Goal: Information Seeking & Learning: Learn about a topic

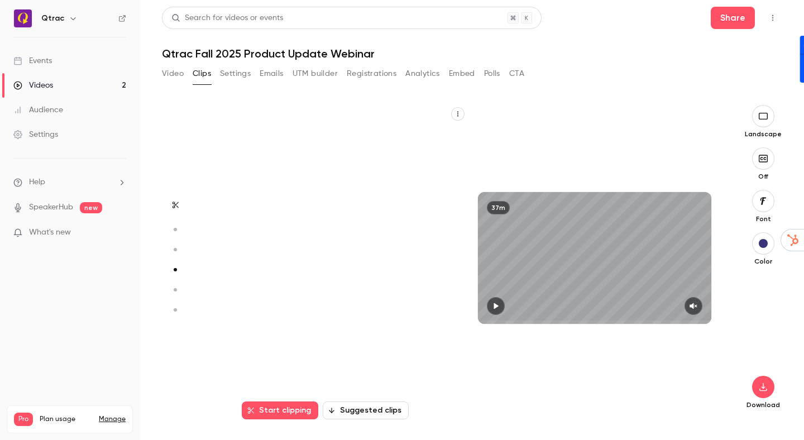
scroll to position [944, 0]
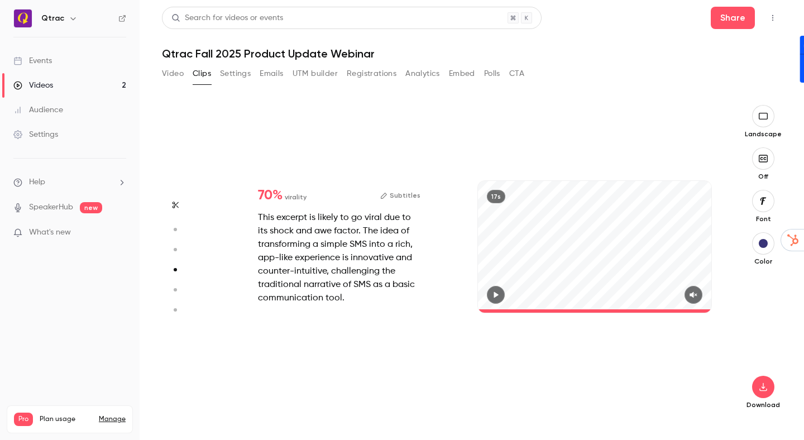
click at [52, 304] on nav "Qtrac Events Videos 2 Audience Settings Help SpeakerHub new What's new Pro Plan…" at bounding box center [70, 220] width 140 height 440
drag, startPoint x: 491, startPoint y: 292, endPoint x: 564, endPoint y: 297, distance: 72.7
click at [495, 291] on icon "button" at bounding box center [495, 295] width 9 height 8
click at [696, 294] on icon "button" at bounding box center [693, 295] width 9 height 8
click at [765, 388] on icon "button" at bounding box center [762, 386] width 13 height 9
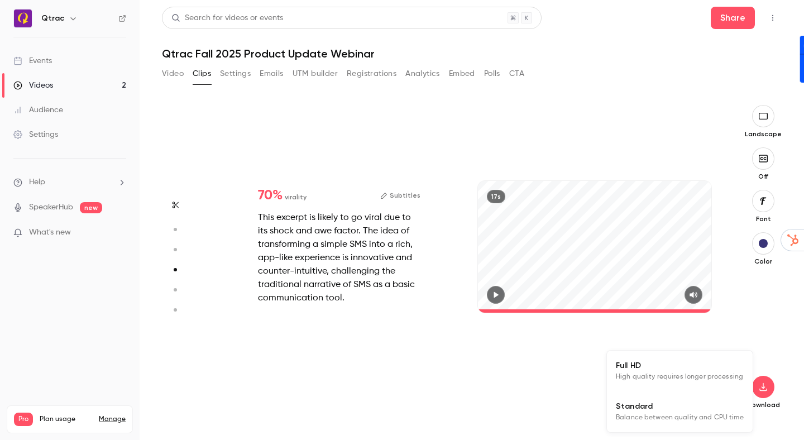
click at [717, 411] on span "Standard" at bounding box center [680, 406] width 128 height 12
click at [176, 288] on circle "button" at bounding box center [175, 289] width 3 height 3
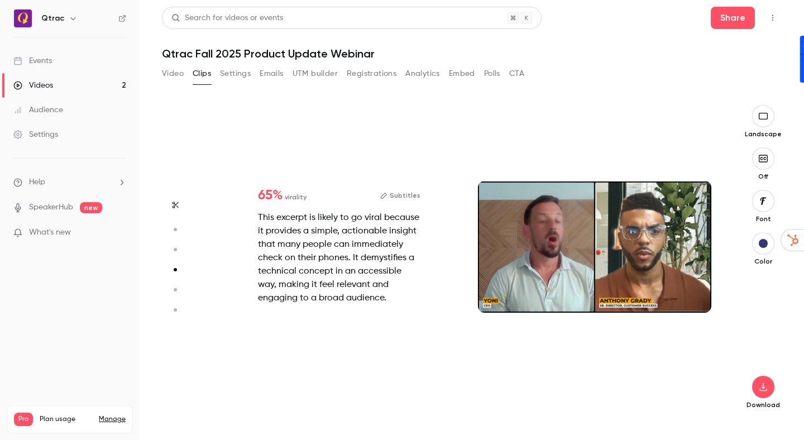
type input "*"
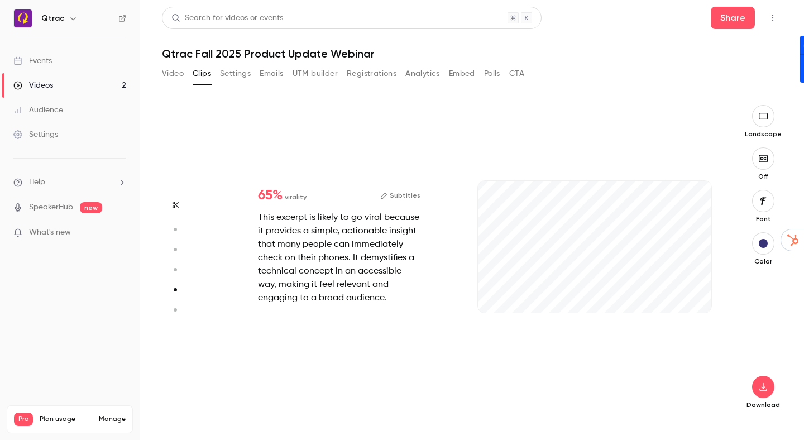
scroll to position [1259, 0]
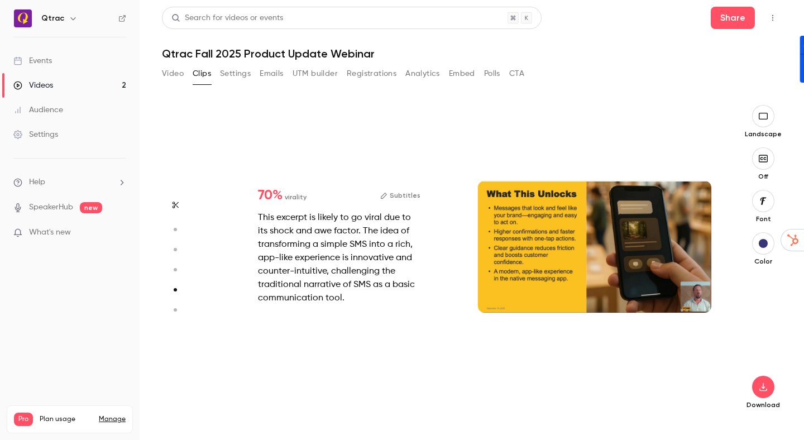
type input "*"
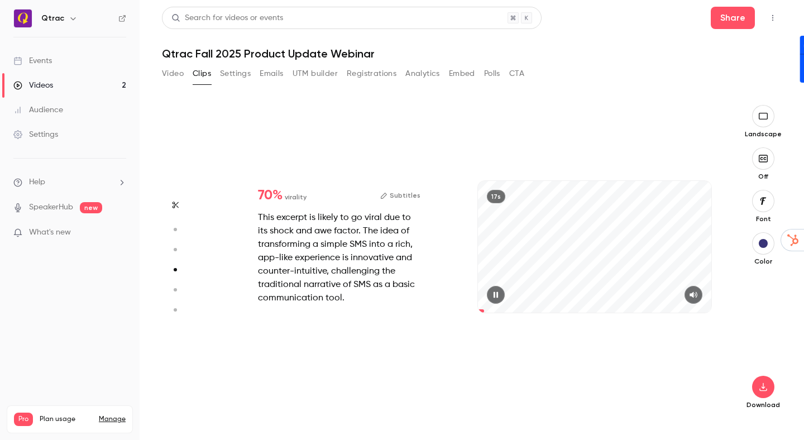
type input "*"
click at [694, 294] on icon "button" at bounding box center [692, 294] width 7 height 6
click at [494, 294] on icon "button" at bounding box center [495, 294] width 4 height 6
drag, startPoint x: 522, startPoint y: 310, endPoint x: 468, endPoint y: 309, distance: 53.6
click at [468, 309] on div "20s" at bounding box center [595, 258] width 256 height 306
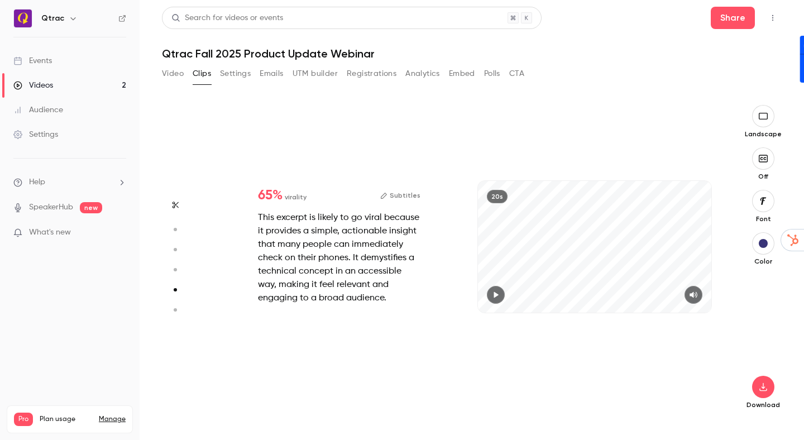
click at [496, 295] on icon "button" at bounding box center [496, 294] width 4 height 6
click at [496, 294] on icon "button" at bounding box center [495, 295] width 9 height 8
drag, startPoint x: 483, startPoint y: 309, endPoint x: 466, endPoint y: 309, distance: 17.3
click at [466, 309] on div "65 % virality Subtitles This excerpt is likely to go viral because it provides …" at bounding box center [466, 258] width 511 height 306
click at [493, 295] on icon "button" at bounding box center [495, 295] width 9 height 8
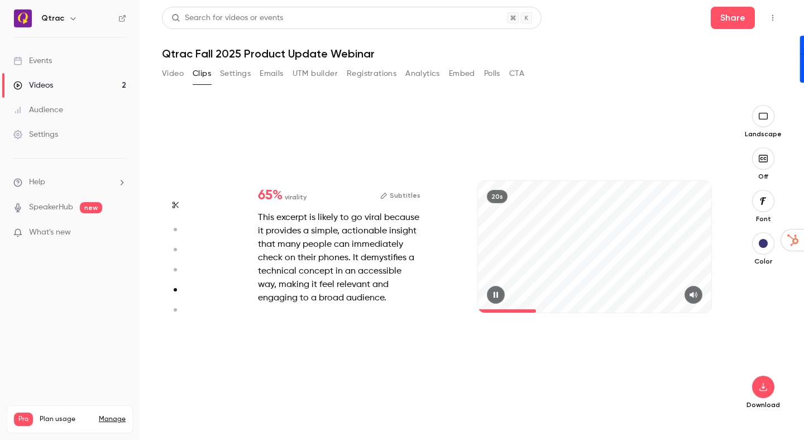
click at [495, 294] on icon "button" at bounding box center [495, 294] width 4 height 6
click at [497, 296] on icon "button" at bounding box center [495, 295] width 9 height 8
click at [765, 387] on icon "button" at bounding box center [762, 386] width 13 height 9
click at [696, 405] on span "Standard" at bounding box center [680, 406] width 128 height 12
drag, startPoint x: 527, startPoint y: 309, endPoint x: 441, endPoint y: 303, distance: 86.2
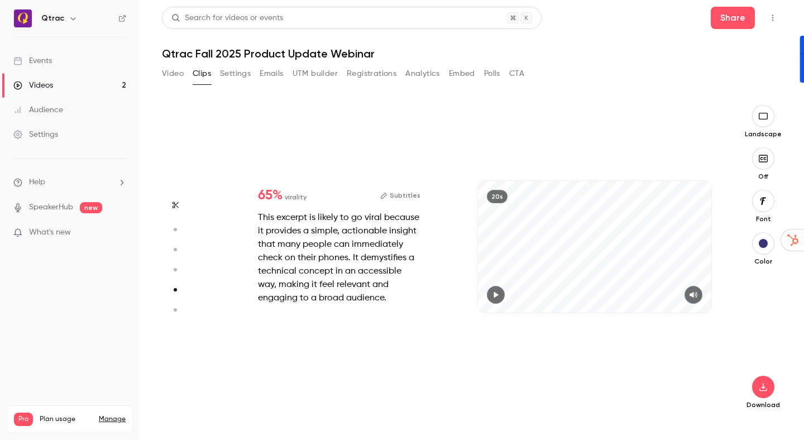
click at [443, 302] on div "65 % virality Subtitles This excerpt is likely to go viral because it provides …" at bounding box center [466, 258] width 511 height 306
click at [496, 295] on icon "button" at bounding box center [496, 294] width 4 height 6
click at [439, 348] on div "65 % virality Subtitles This excerpt is likely to go viral because it provides …" at bounding box center [466, 258] width 511 height 306
click at [176, 310] on circle "button" at bounding box center [175, 309] width 3 height 3
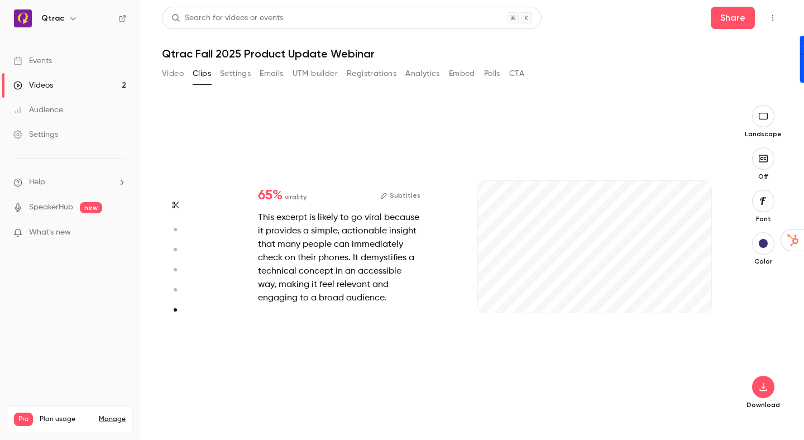
type input "*"
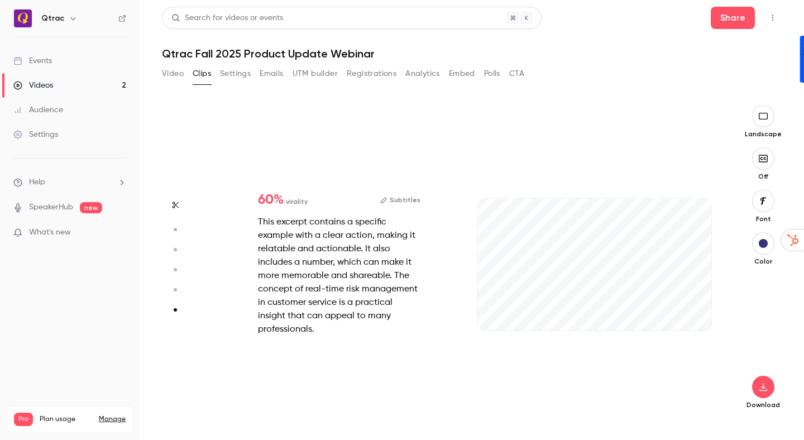
scroll to position [1556, 0]
click at [699, 313] on button "button" at bounding box center [693, 313] width 18 height 18
drag, startPoint x: 543, startPoint y: 326, endPoint x: 442, endPoint y: 326, distance: 101.6
click at [442, 326] on div "60 % virality Subtitles This excerpt contains a specific example with a clear a…" at bounding box center [466, 276] width 511 height 306
click at [497, 312] on icon "button" at bounding box center [496, 312] width 4 height 6
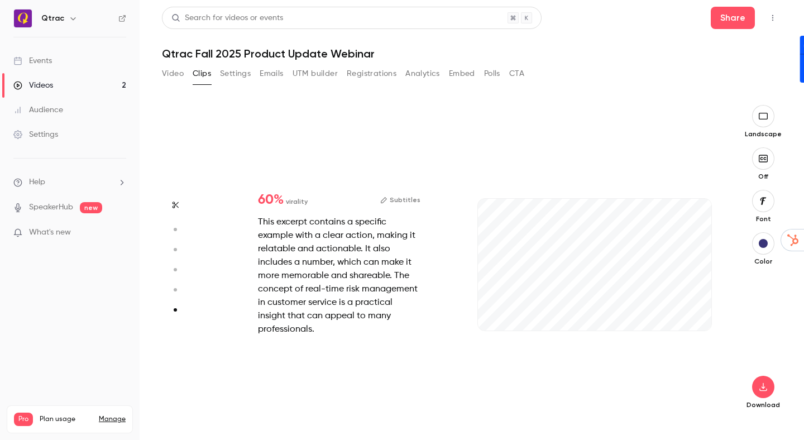
drag, startPoint x: 486, startPoint y: 330, endPoint x: 476, endPoint y: 329, distance: 10.1
click at [476, 329] on div "5s" at bounding box center [595, 276] width 256 height 306
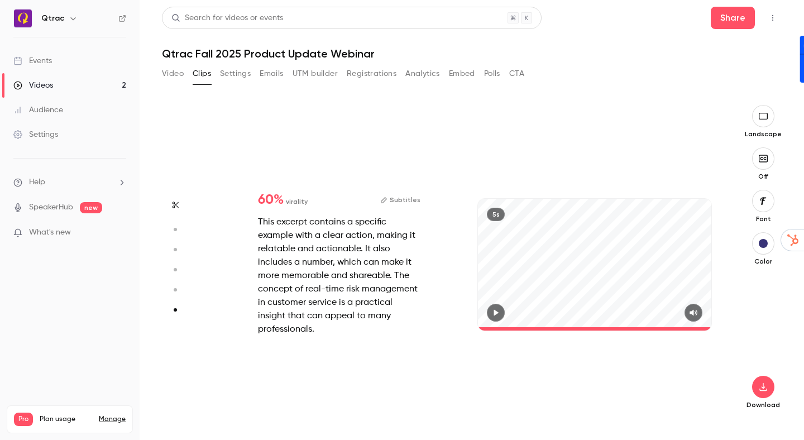
click at [497, 311] on icon "button" at bounding box center [495, 313] width 9 height 8
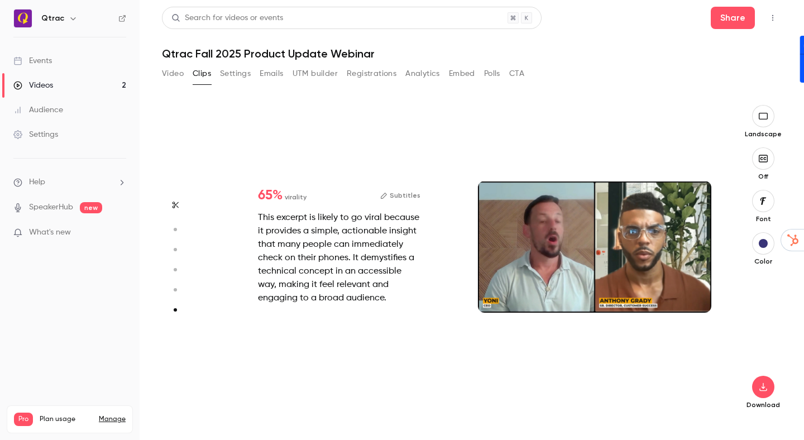
type input "*"
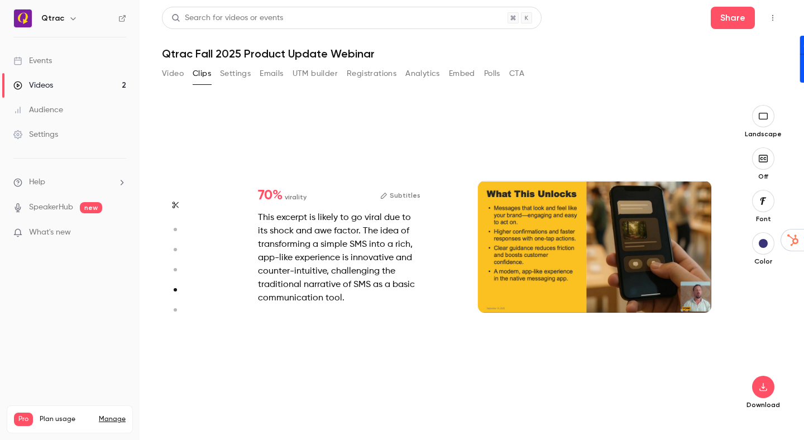
type input "*"
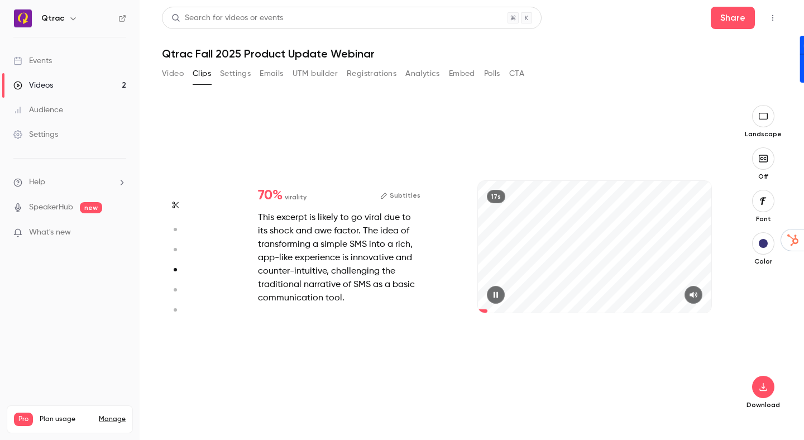
type input "*"
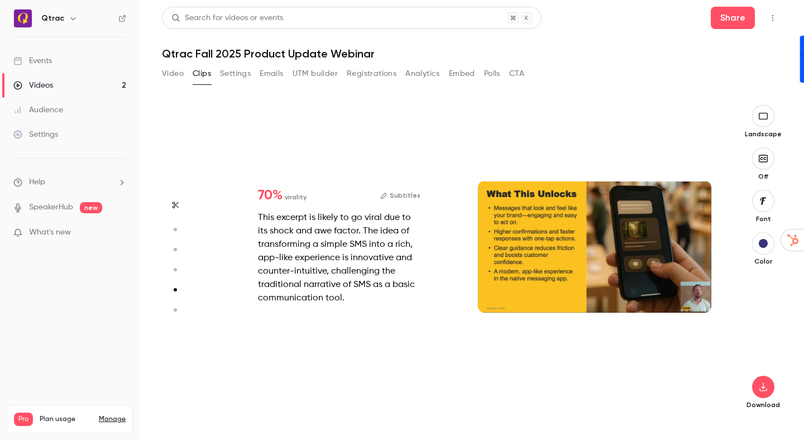
type input "*"
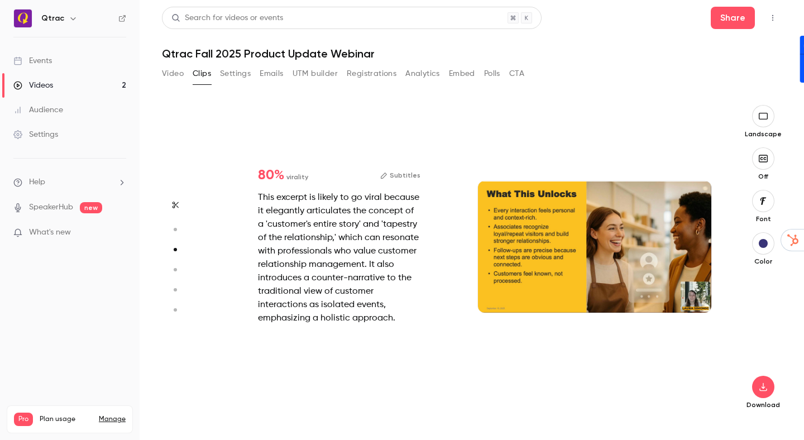
type input "*"
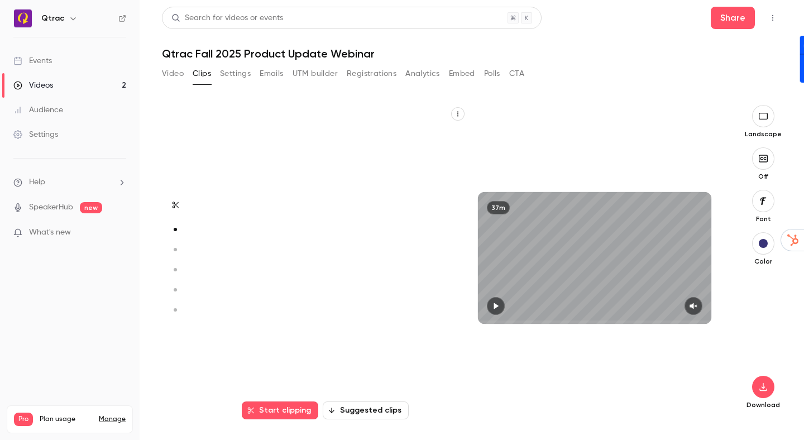
type input "*"
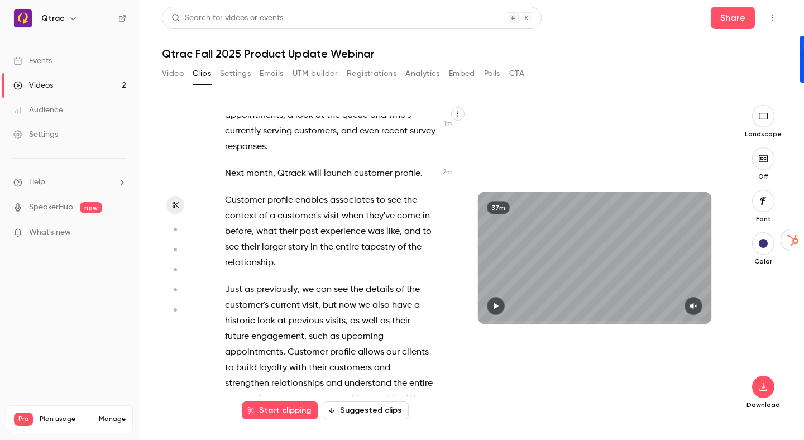
scroll to position [694, 0]
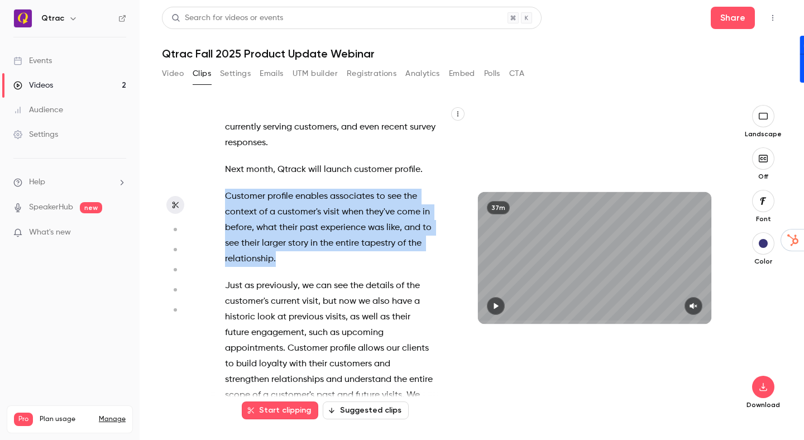
drag, startPoint x: 226, startPoint y: 164, endPoint x: 276, endPoint y: 226, distance: 79.4
click at [276, 226] on p "Customer profile enables associates to see the context of a customer's visit wh…" at bounding box center [330, 228] width 211 height 78
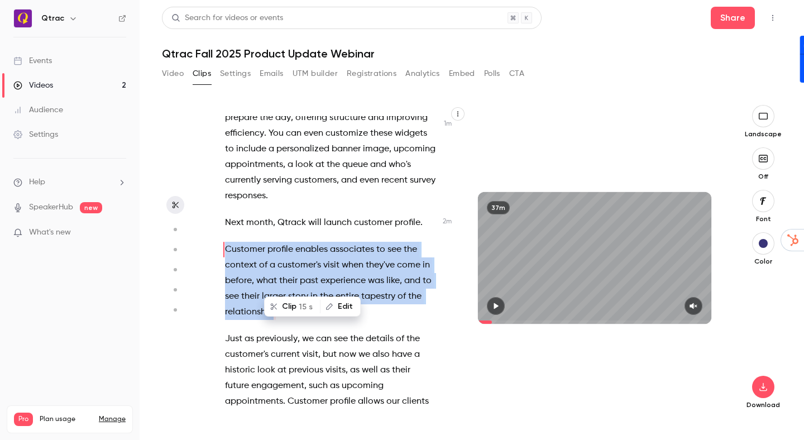
scroll to position [643, 0]
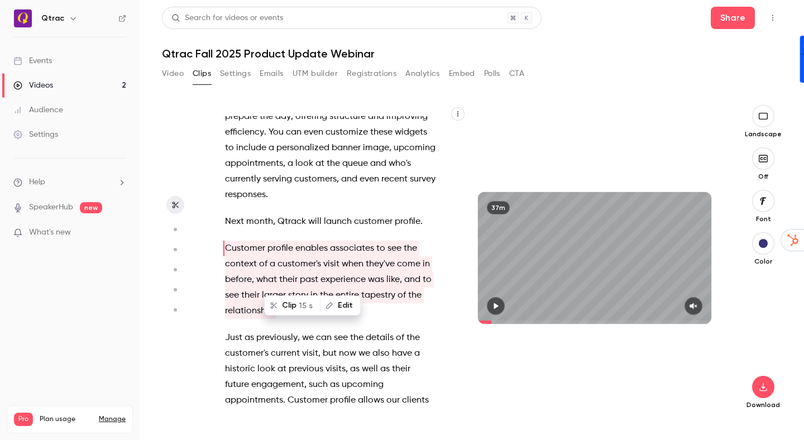
click at [275, 214] on span "," at bounding box center [274, 222] width 2 height 16
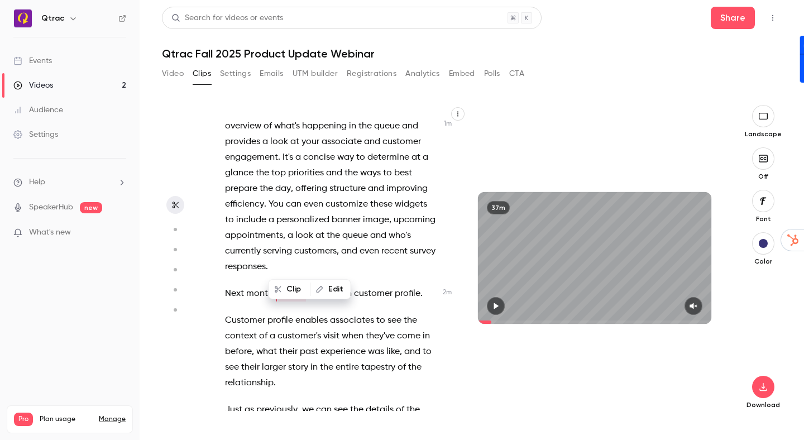
scroll to position [569, 0]
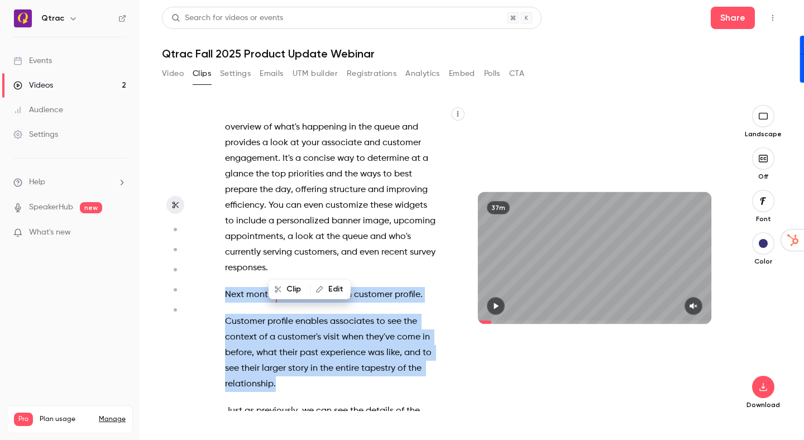
drag, startPoint x: 227, startPoint y: 264, endPoint x: 366, endPoint y: 354, distance: 165.4
click at [366, 354] on div "Uh , but welcome to our product update for the fall of 2025 . My name is [PERSO…" at bounding box center [336, 263] width 250 height 295
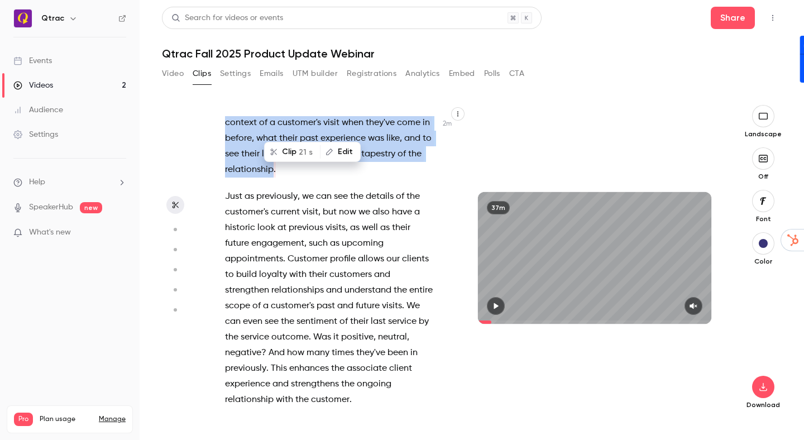
scroll to position [804, 0]
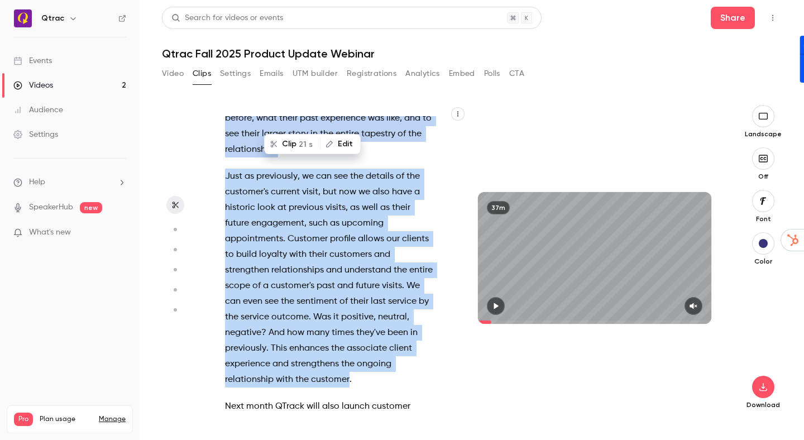
click at [349, 372] on span "." at bounding box center [350, 380] width 2 height 16
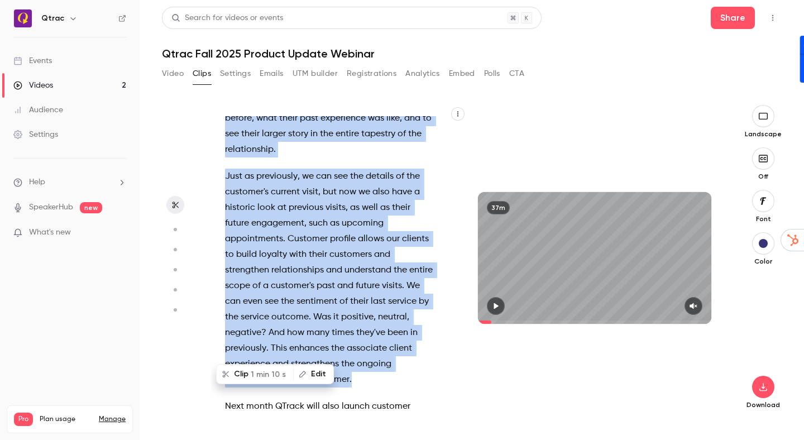
click at [272, 346] on p "Just as previously , we can see the details of the customer's current visit , b…" at bounding box center [330, 278] width 211 height 219
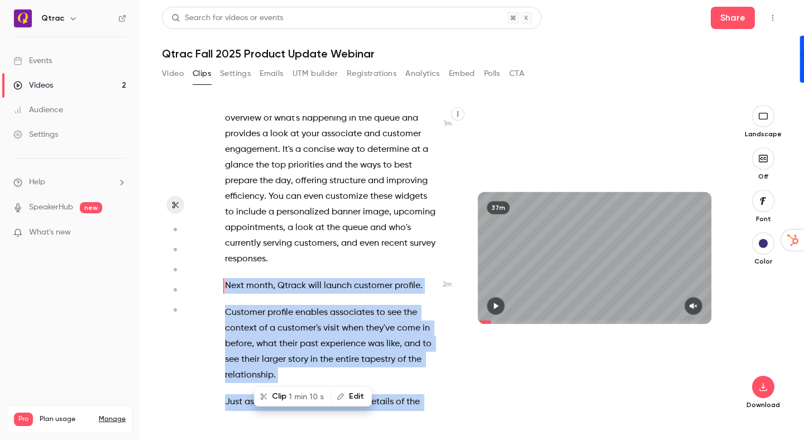
scroll to position [581, 0]
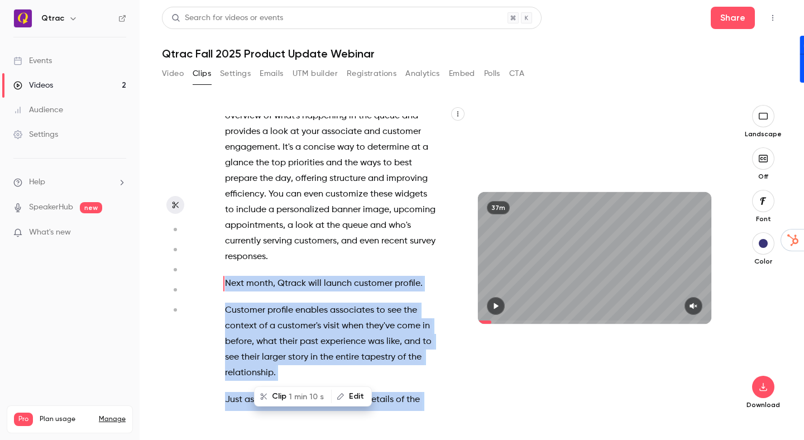
click at [227, 303] on span "Customer" at bounding box center [245, 311] width 40 height 16
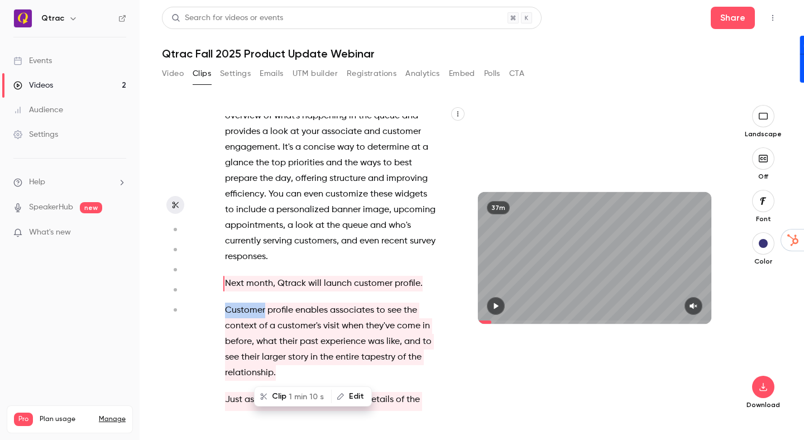
click at [227, 303] on span "Customer" at bounding box center [245, 311] width 40 height 16
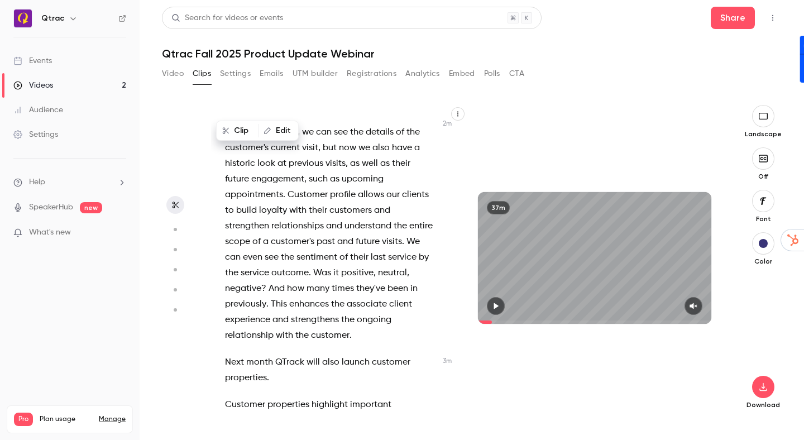
scroll to position [849, 0]
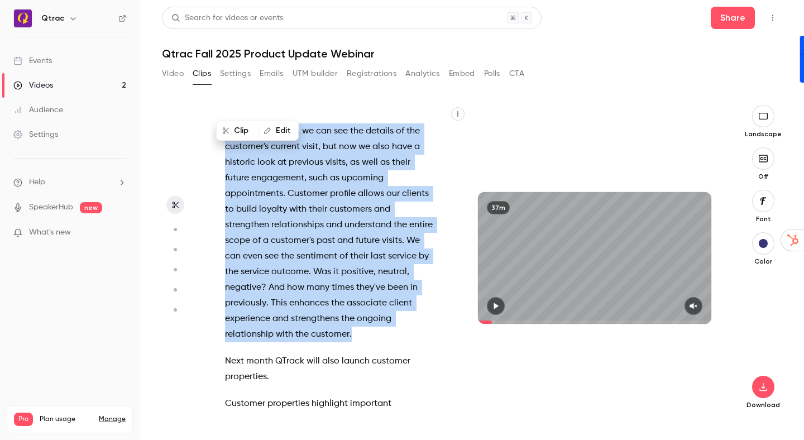
click at [266, 304] on p "Just as previously , we can see the details of the customer's current visit , b…" at bounding box center [330, 232] width 211 height 219
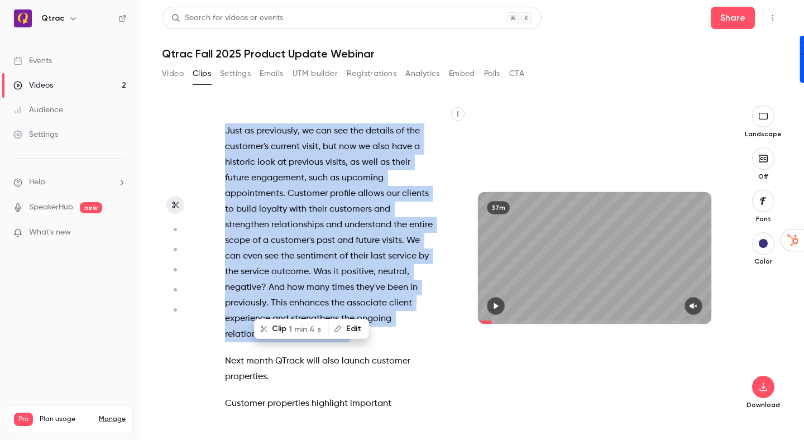
click at [289, 330] on span "1 min 4 s" at bounding box center [305, 329] width 32 height 12
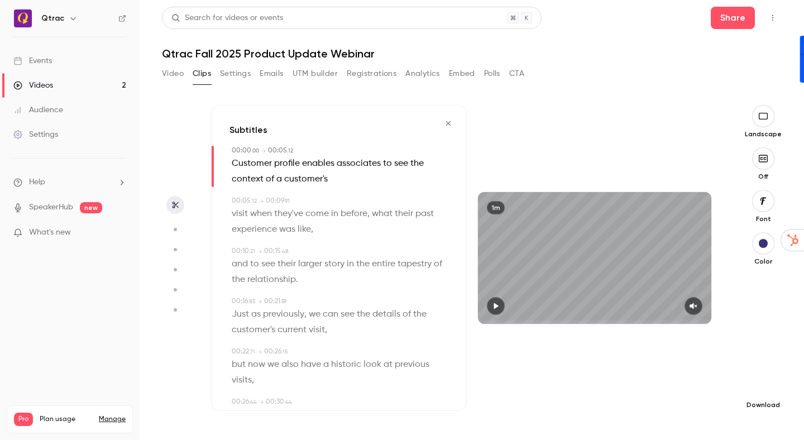
click at [762, 387] on icon "button" at bounding box center [762, 387] width 7 height 8
click at [629, 407] on span "Standard" at bounding box center [680, 406] width 128 height 12
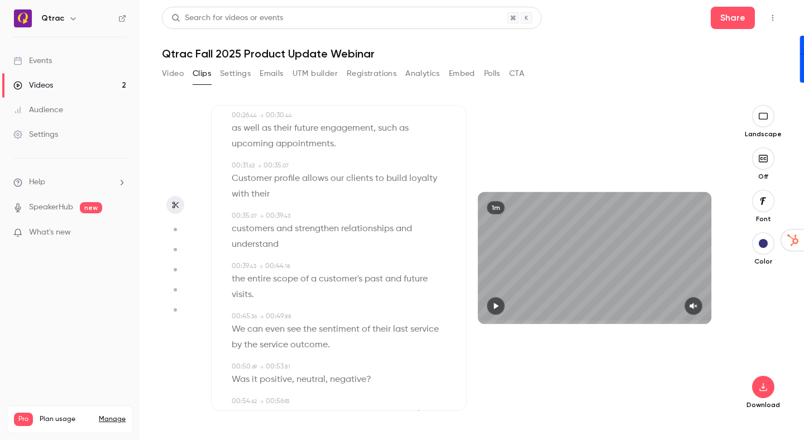
scroll to position [289, 0]
click at [234, 176] on span "Customer" at bounding box center [252, 177] width 40 height 16
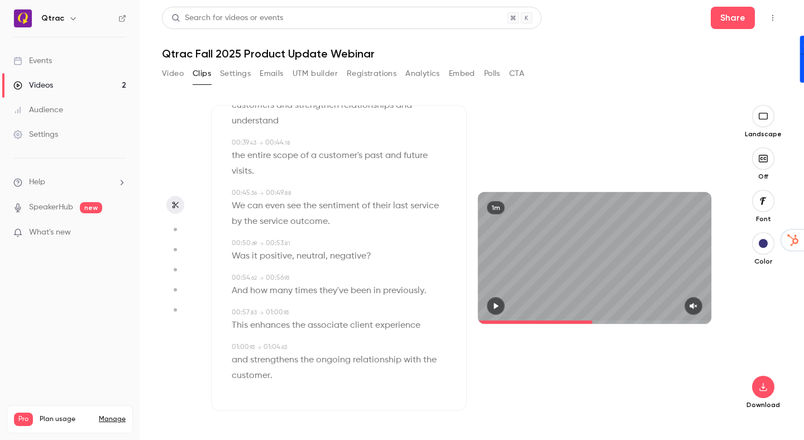
scroll to position [0, 0]
click at [275, 376] on p "and strengthens the ongoing relationship with the customer ." at bounding box center [340, 367] width 217 height 31
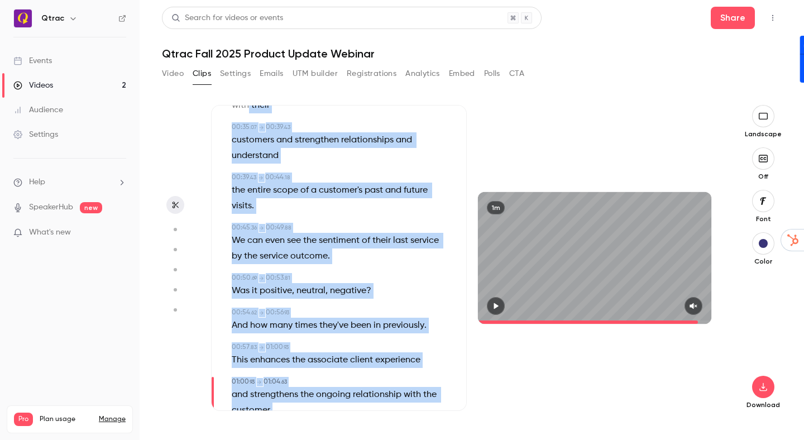
scroll to position [346, 0]
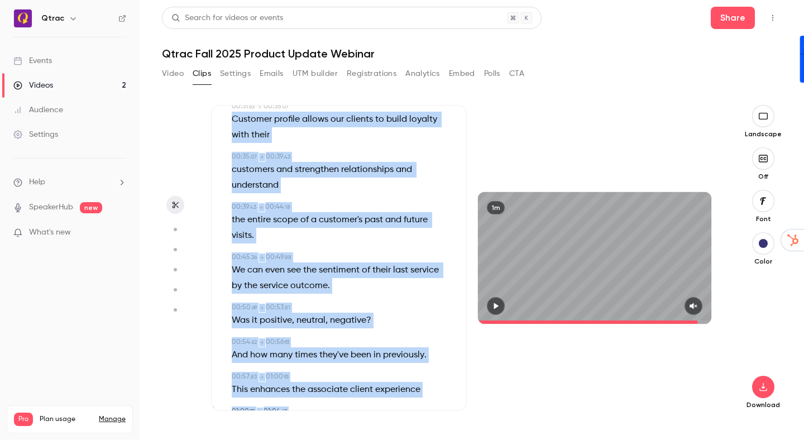
drag, startPoint x: 275, startPoint y: 376, endPoint x: 233, endPoint y: 121, distance: 259.0
click at [233, 121] on div "00:00 . 00 → 00:05 . 12 Customer profile enables associates to see the context …" at bounding box center [338, 128] width 219 height 656
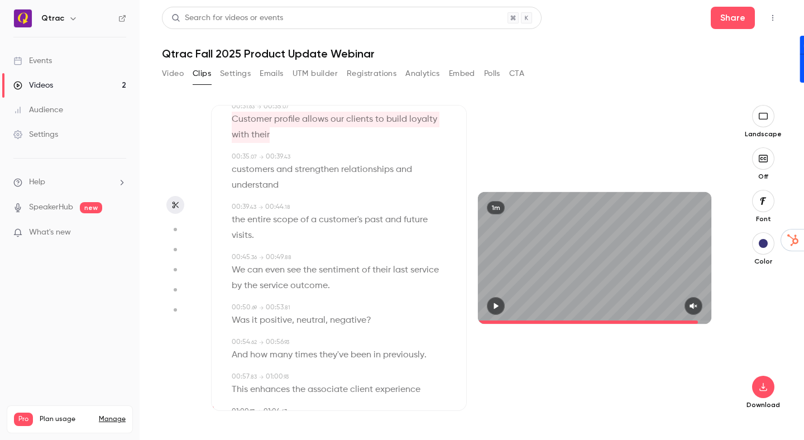
click at [174, 206] on icon "button" at bounding box center [175, 205] width 9 height 8
click at [493, 305] on icon "button" at bounding box center [495, 306] width 9 height 8
click at [696, 306] on icon "button" at bounding box center [693, 306] width 9 height 8
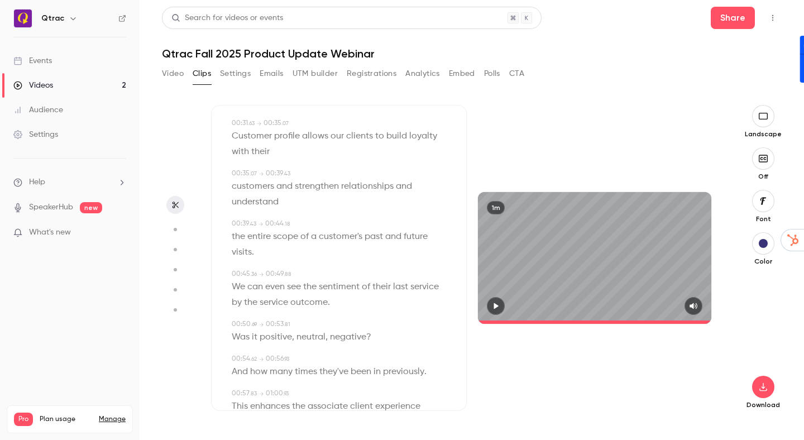
scroll to position [326, 0]
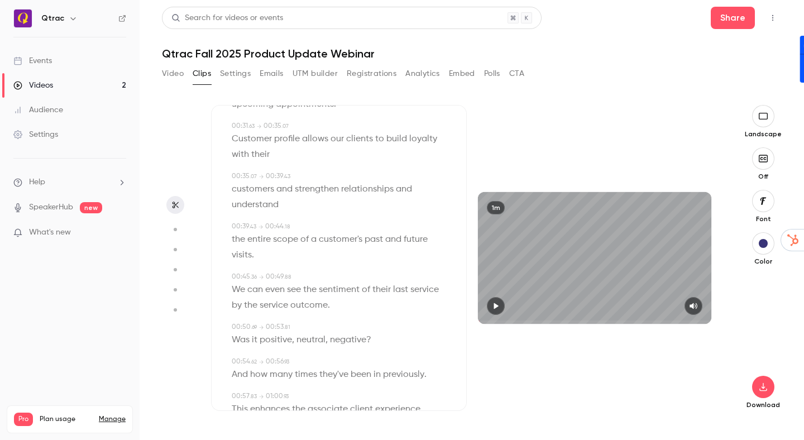
drag, startPoint x: 586, startPoint y: 322, endPoint x: 478, endPoint y: 320, distance: 107.7
click at [478, 320] on span at bounding box center [594, 322] width 233 height 18
click at [495, 318] on span at bounding box center [594, 322] width 233 height 18
click at [498, 307] on icon "button" at bounding box center [495, 306] width 9 height 8
click at [498, 307] on icon "button" at bounding box center [495, 306] width 4 height 6
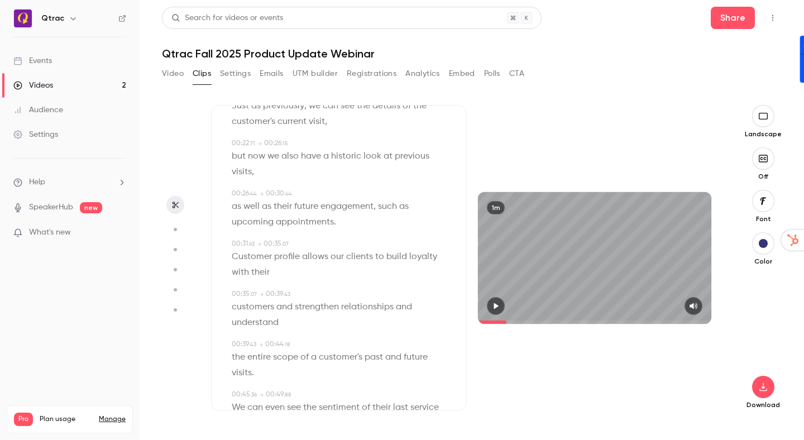
scroll to position [210, 0]
drag, startPoint x: 271, startPoint y: 155, endPoint x: 289, endPoint y: 159, distance: 17.7
click at [289, 159] on p "but now we also have a historic look at previous visits ," at bounding box center [340, 161] width 217 height 31
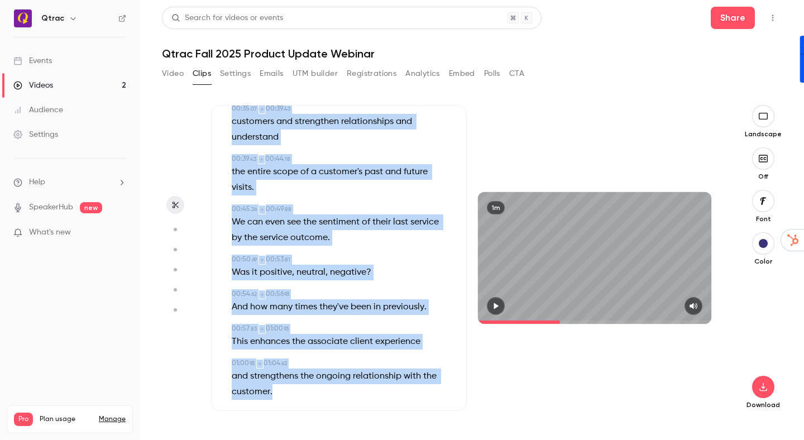
scroll to position [410, 0]
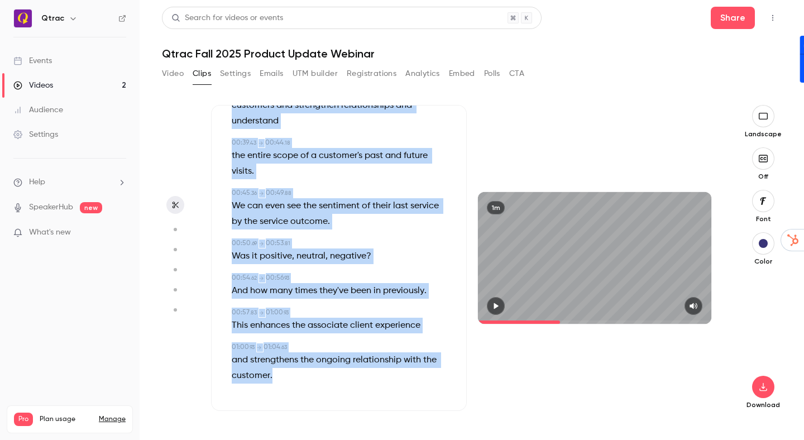
drag, startPoint x: 270, startPoint y: 156, endPoint x: 317, endPoint y: 372, distance: 220.6
click at [317, 372] on div "00:00 . 00 → 00:05 . 12 Customer profile enables associates to see the context …" at bounding box center [338, 64] width 219 height 656
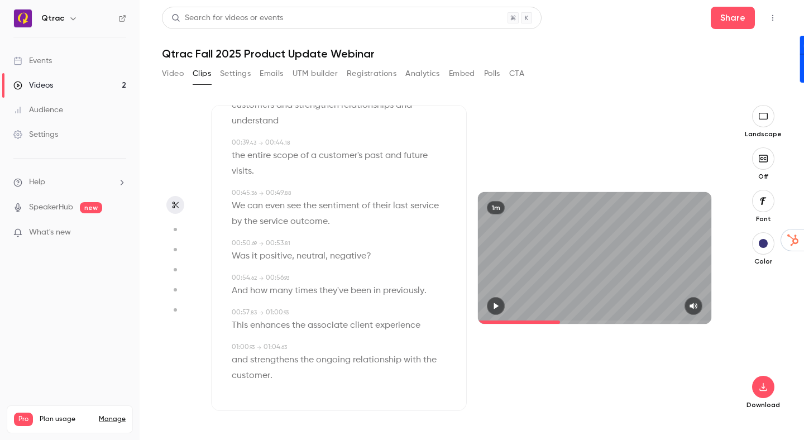
click at [178, 205] on icon "button" at bounding box center [175, 205] width 9 height 8
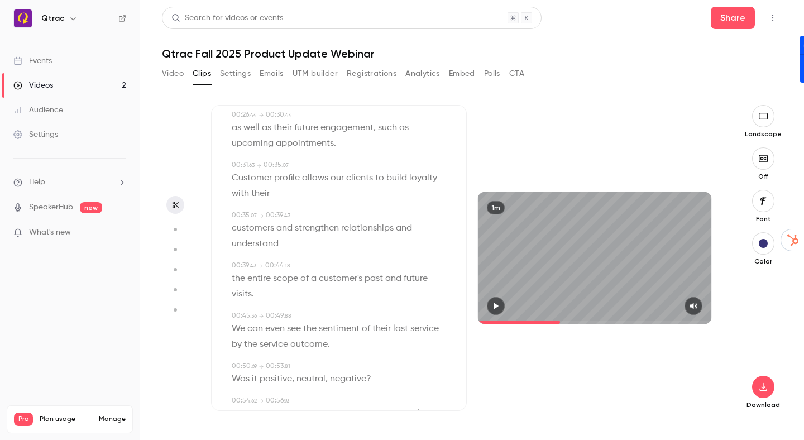
scroll to position [0, 0]
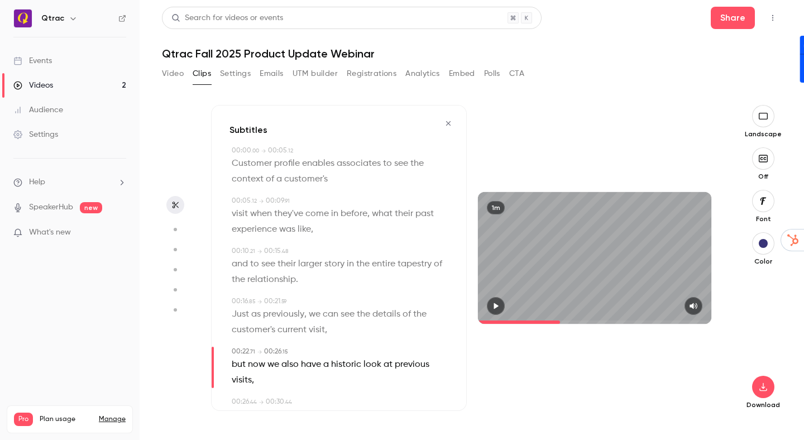
click at [449, 124] on icon "button" at bounding box center [448, 123] width 9 height 8
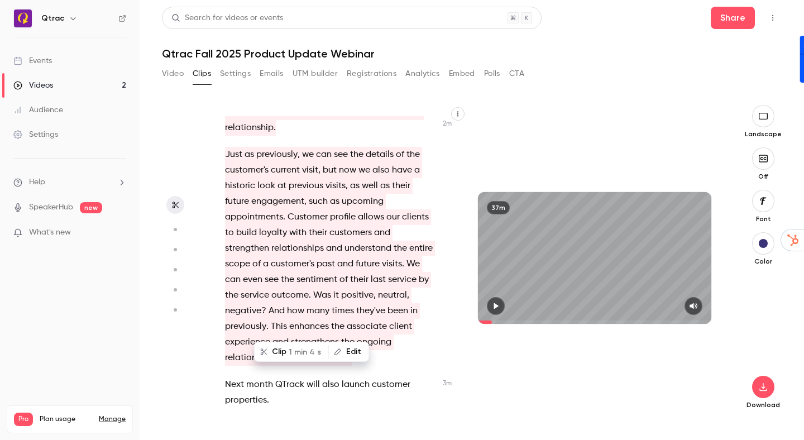
scroll to position [827, 0]
click at [287, 208] on span "Customer" at bounding box center [307, 216] width 40 height 16
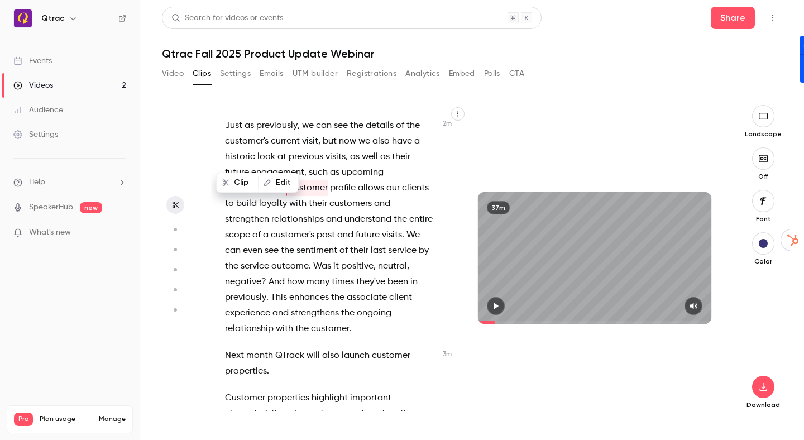
scroll to position [851, 0]
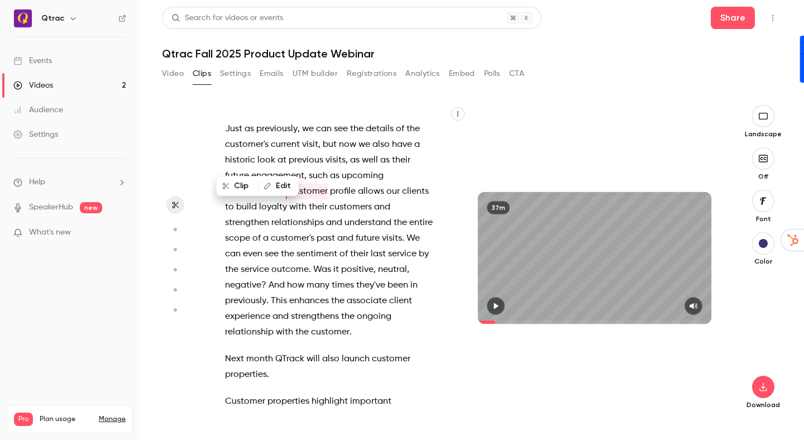
click at [287, 184] on span "Customer" at bounding box center [307, 192] width 40 height 16
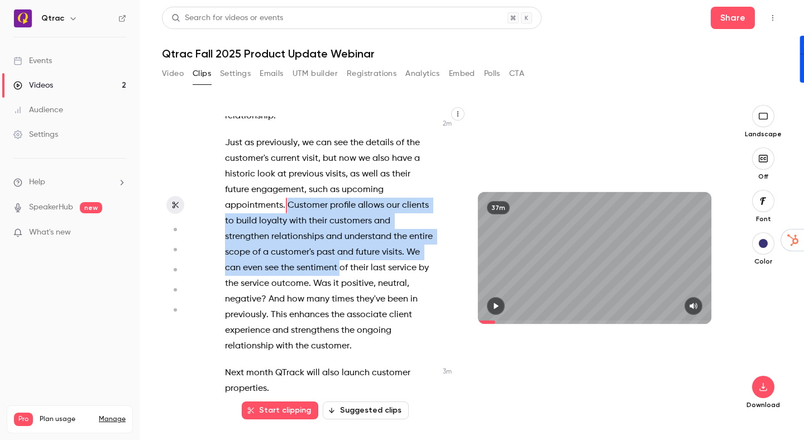
scroll to position [836, 0]
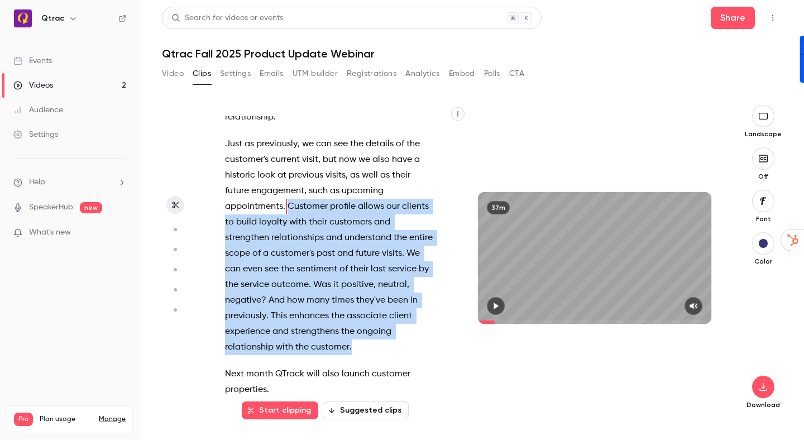
drag, startPoint x: 226, startPoint y: 161, endPoint x: 267, endPoint y: 315, distance: 159.4
click at [267, 315] on p "Just as previously , we can see the details of the customer's current visit , b…" at bounding box center [330, 245] width 211 height 219
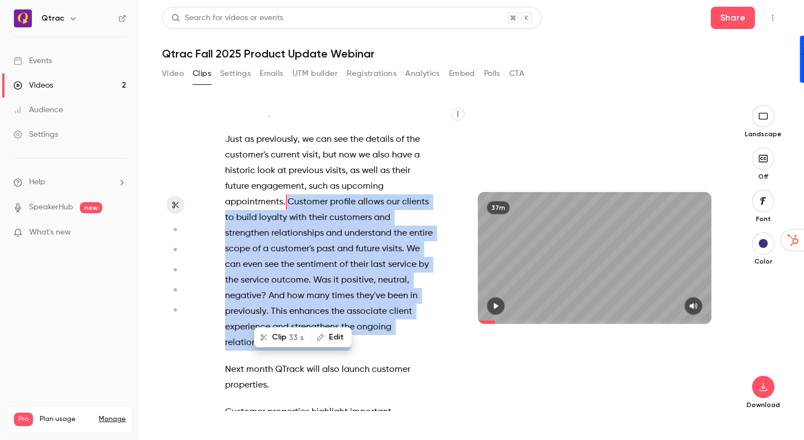
click at [280, 338] on button "Clip 33 s" at bounding box center [282, 337] width 55 height 18
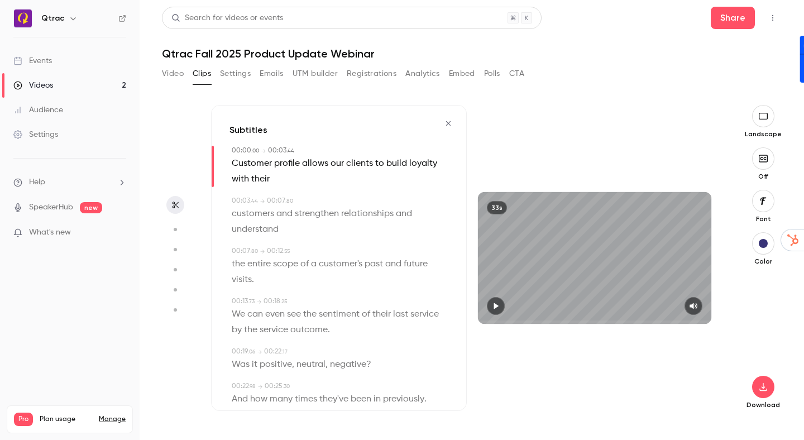
click at [494, 306] on icon "button" at bounding box center [495, 306] width 9 height 8
drag, startPoint x: 489, startPoint y: 320, endPoint x: 461, endPoint y: 318, distance: 28.0
click at [461, 318] on div "Subtitles 00:00 . 00 → 00:03 . 44 Customer profile allows our clients to build …" at bounding box center [466, 258] width 511 height 306
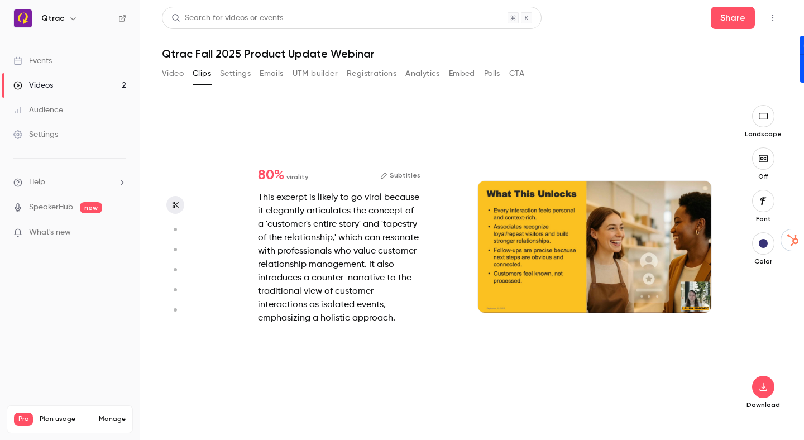
type input "**"
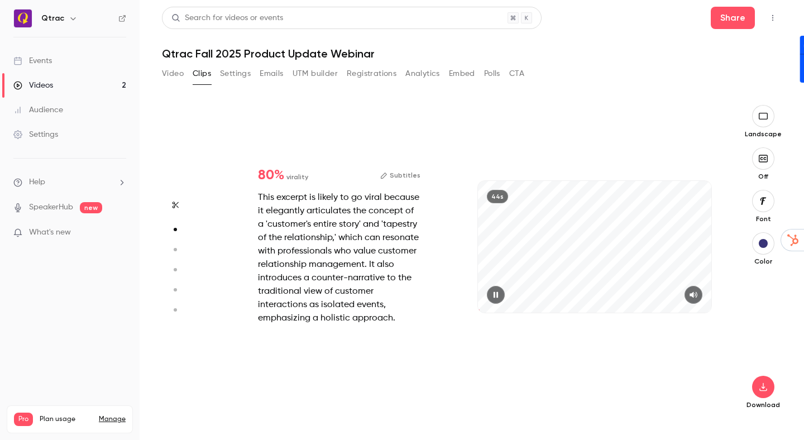
type input "***"
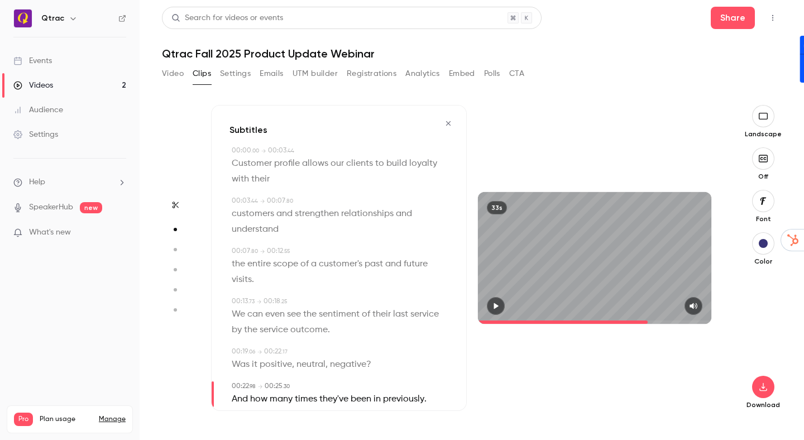
type input "**"
type input "***"
type input "**"
type input "*"
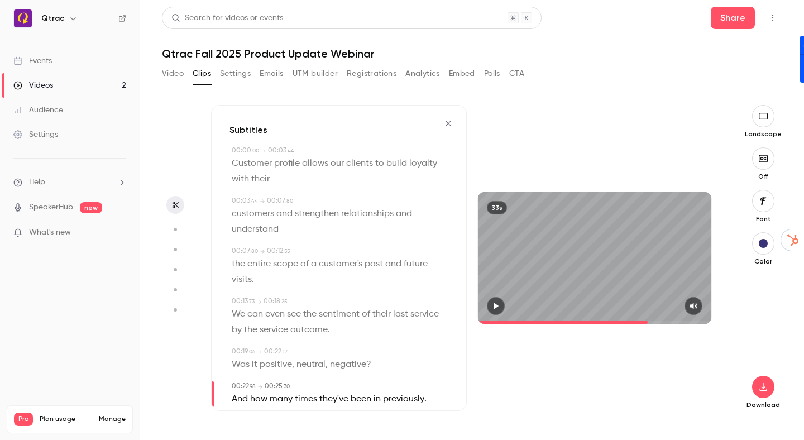
drag, startPoint x: 544, startPoint y: 345, endPoint x: 519, endPoint y: 337, distance: 26.8
click at [542, 345] on div "33s" at bounding box center [595, 258] width 256 height 306
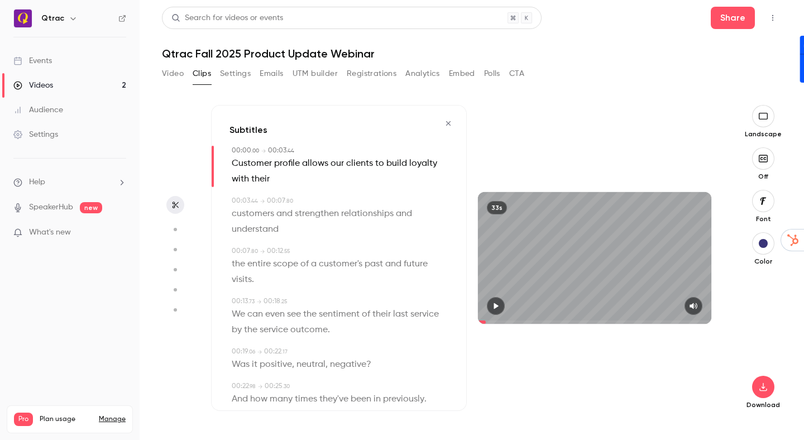
click at [486, 319] on span at bounding box center [594, 322] width 233 height 18
drag, startPoint x: 482, startPoint y: 319, endPoint x: 476, endPoint y: 320, distance: 5.6
click at [476, 320] on div "33s" at bounding box center [595, 257] width 256 height 131
click at [497, 305] on icon "button" at bounding box center [496, 306] width 4 height 6
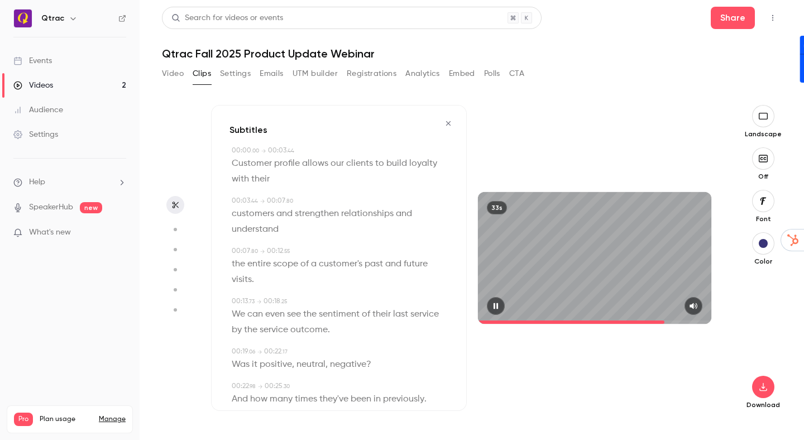
click at [665, 315] on span at bounding box center [594, 322] width 233 height 18
type input "**"
click at [766, 386] on icon "button" at bounding box center [762, 386] width 13 height 9
click at [693, 418] on span "Balance between quality and CPU time" at bounding box center [680, 417] width 128 height 11
